Goal: Navigation & Orientation: Find specific page/section

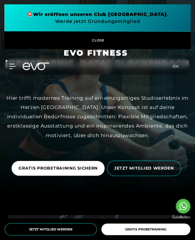
scroll to position [58, 0]
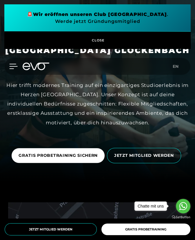
click at [11, 64] on icon at bounding box center [13, 66] width 8 height 5
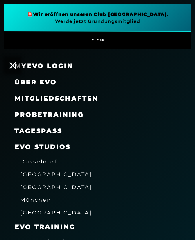
click at [39, 81] on span "Über EVO" at bounding box center [35, 82] width 42 height 8
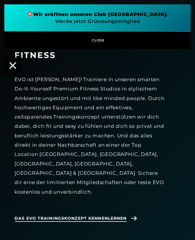
click at [106, 215] on span "Das EVO Trainingskonzept kennenlernen" at bounding box center [70, 218] width 112 height 6
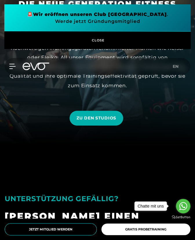
scroll to position [87, 0]
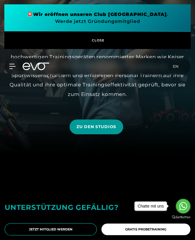
click at [94, 128] on span "ZU DEN STUDIOS" at bounding box center [97, 127] width 40 height 6
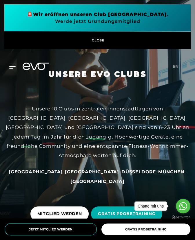
click at [158, 174] on span "München" at bounding box center [171, 172] width 26 height 6
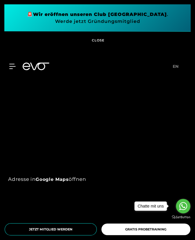
scroll to position [406, 0]
